Goal: Transaction & Acquisition: Purchase product/service

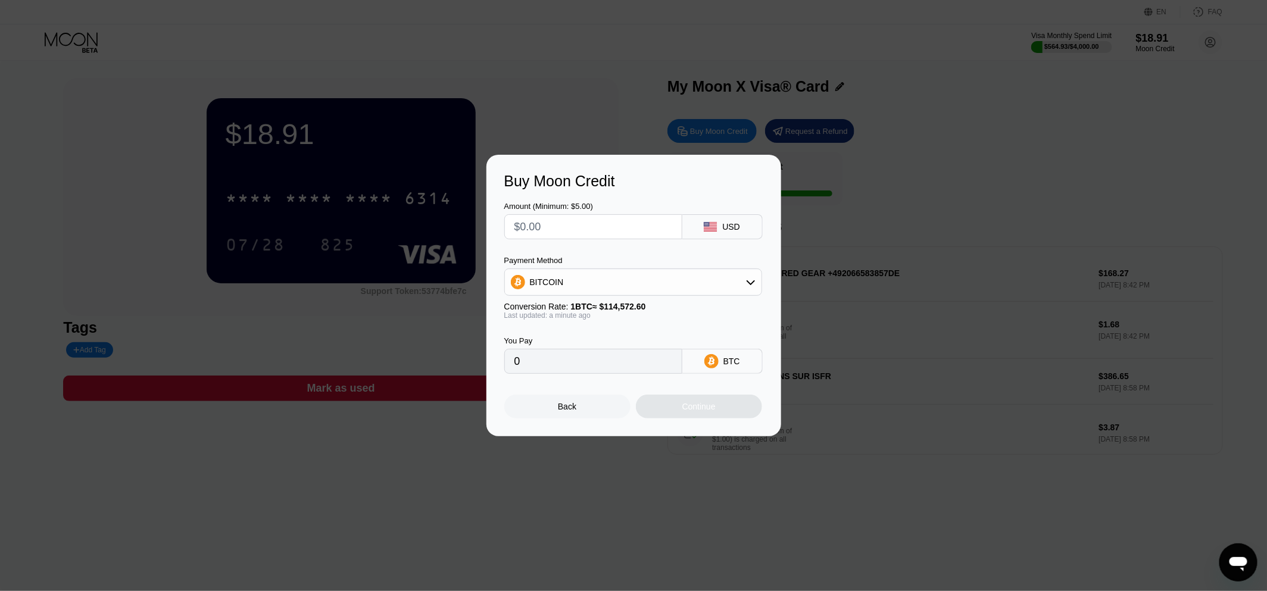
click at [558, 230] on input "text" at bounding box center [593, 227] width 158 height 24
type input "$1"
type input "0.00000873"
type input "$15"
type input "0.00013093"
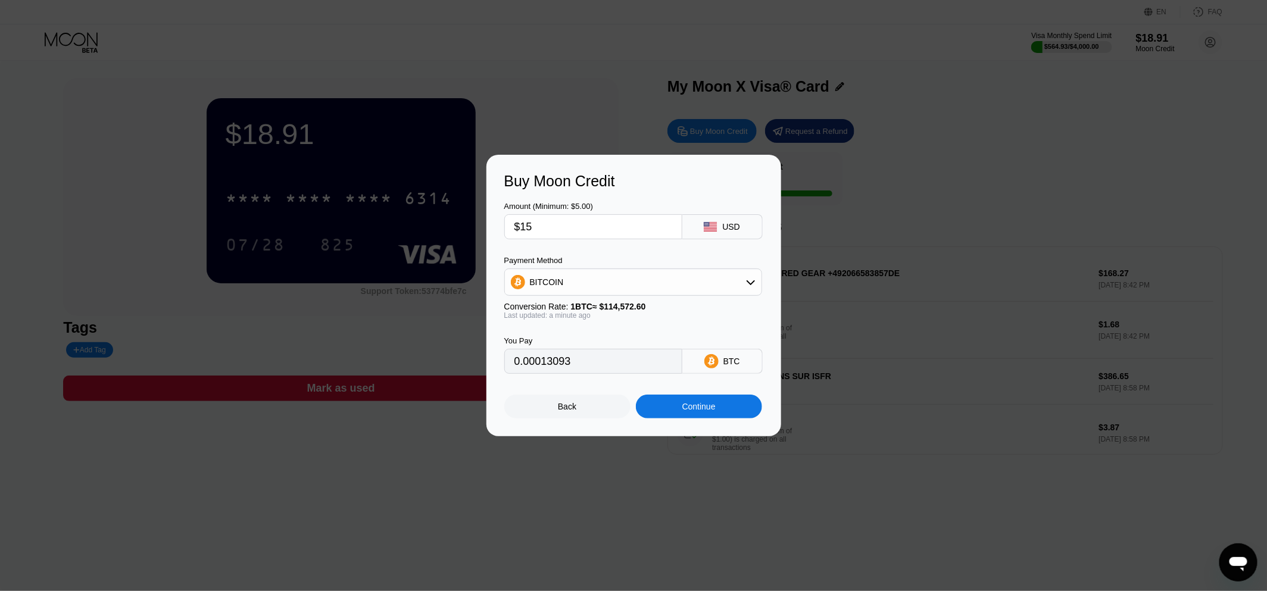
type input "$150"
type input "0.00130922"
type input "$1500"
type input "0.01309214"
type input "$1500"
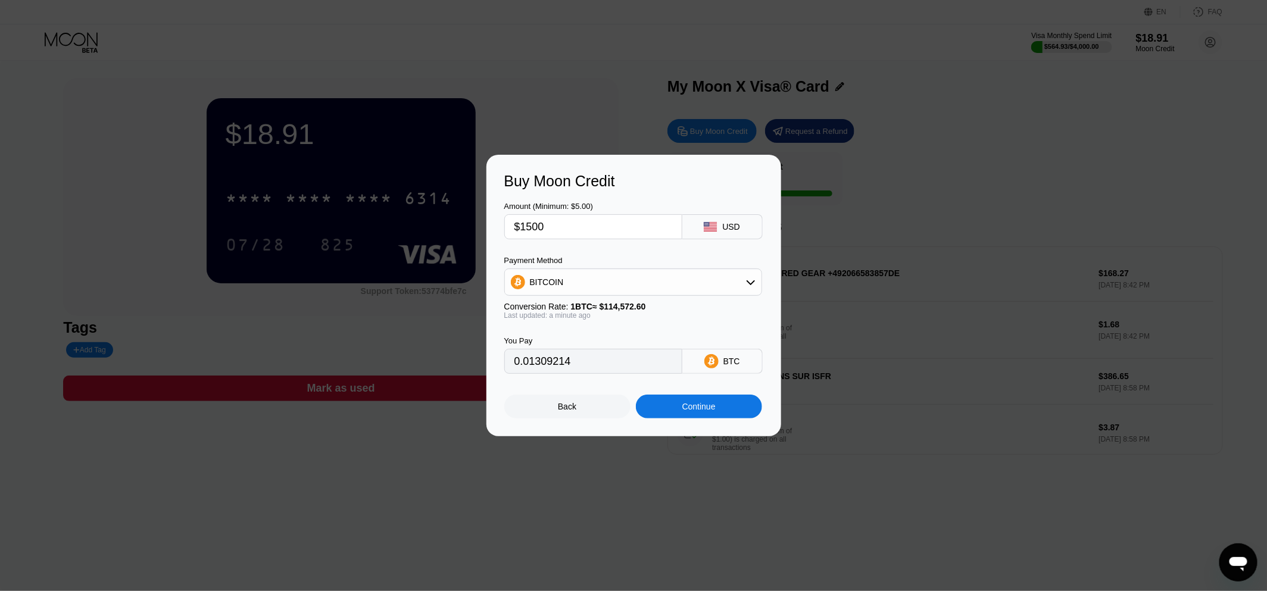
click at [658, 262] on div "Payment Method" at bounding box center [633, 260] width 258 height 9
click at [660, 323] on div "You Pay 0.01309214 BTC" at bounding box center [633, 347] width 259 height 54
click at [686, 418] on div "Continue" at bounding box center [699, 407] width 126 height 24
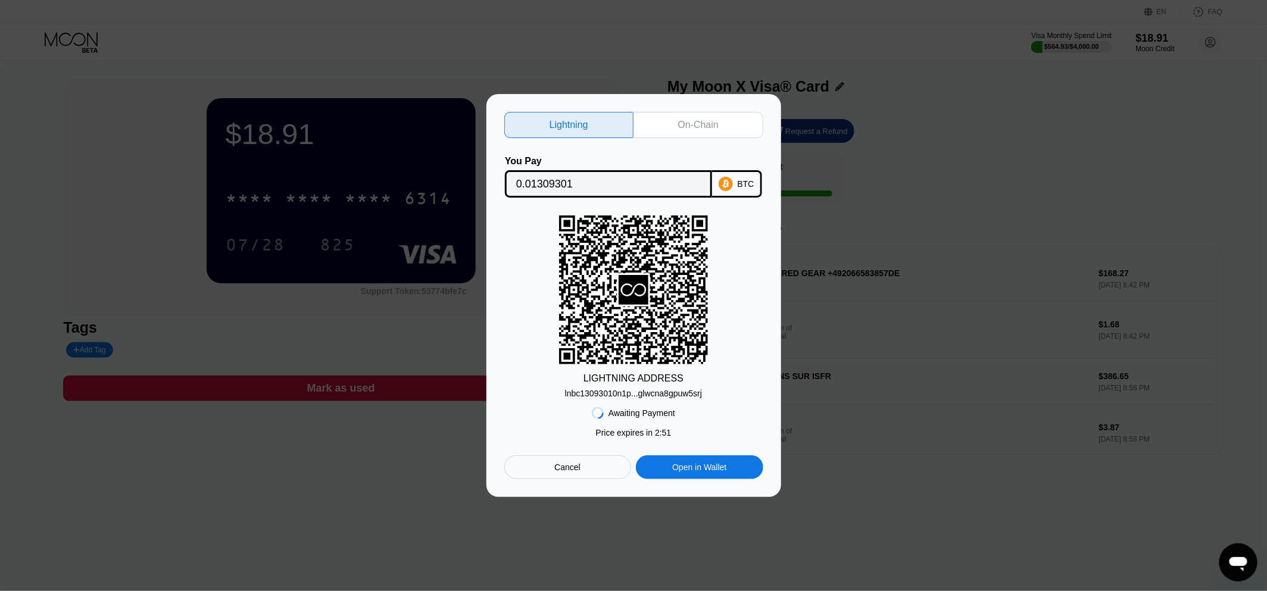
click at [699, 135] on div "Lightning On-Chain You Pay 0.01309301 BTC LIGHTNING ADDRESS lnbc13093010n1p...g…" at bounding box center [633, 295] width 259 height 367
click at [698, 124] on div "On-Chain" at bounding box center [698, 125] width 40 height 12
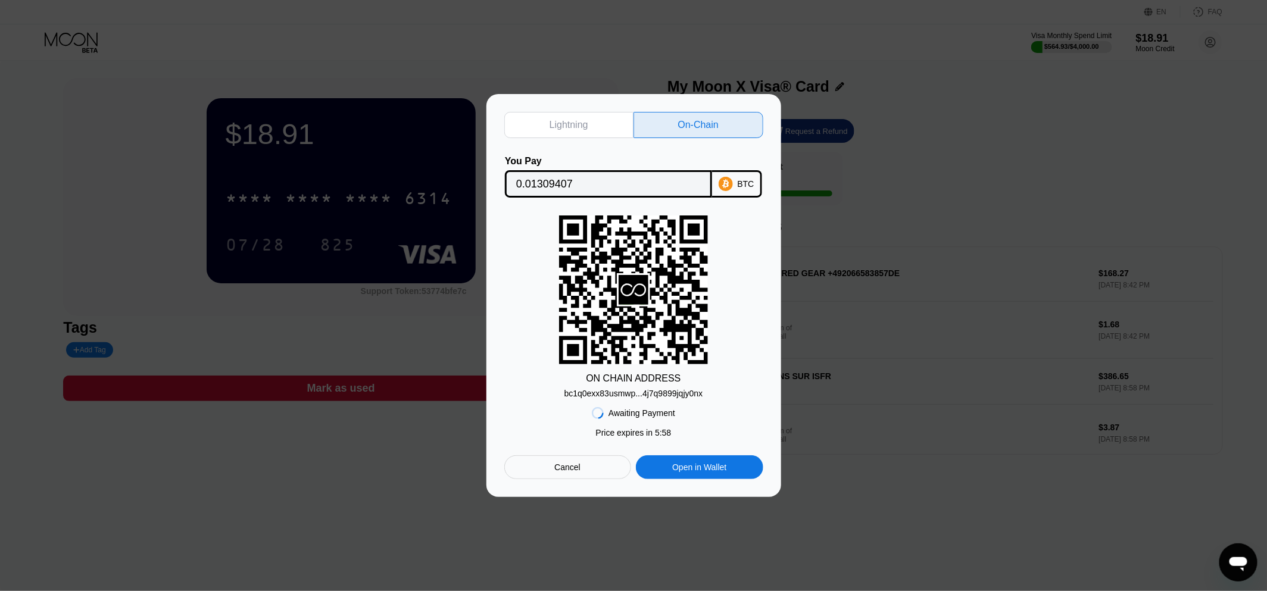
click at [656, 389] on div "bc1q0exx83usmwp...4j7q9899jqjy0nx" at bounding box center [633, 394] width 139 height 10
click at [742, 187] on div "BTC" at bounding box center [746, 184] width 17 height 10
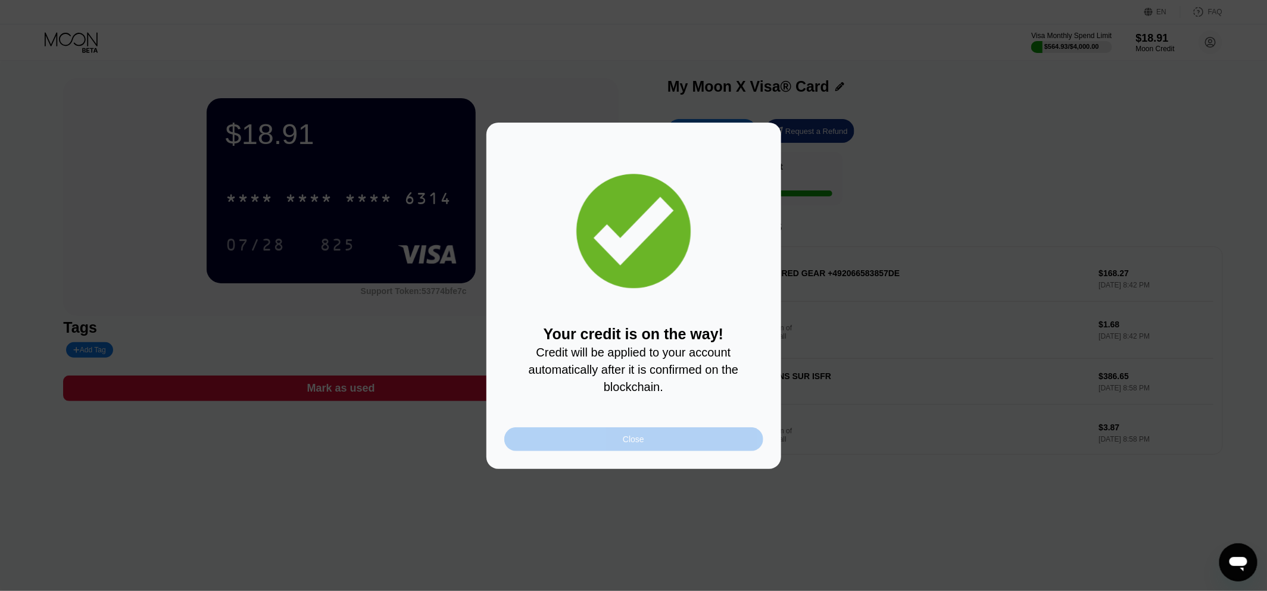
click at [714, 448] on div "Close" at bounding box center [633, 439] width 259 height 24
